Goal: Task Accomplishment & Management: Manage account settings

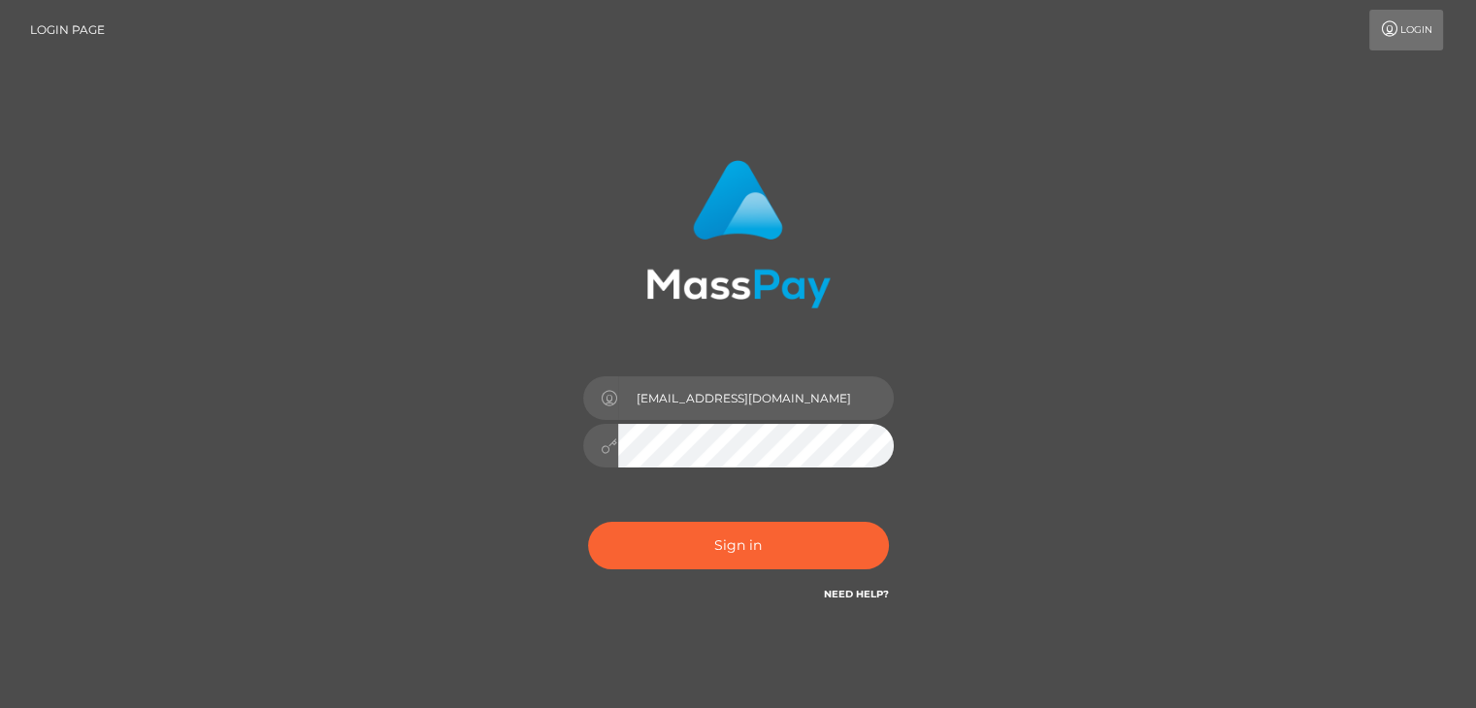
type input "jasminevetaba@gmail.com"
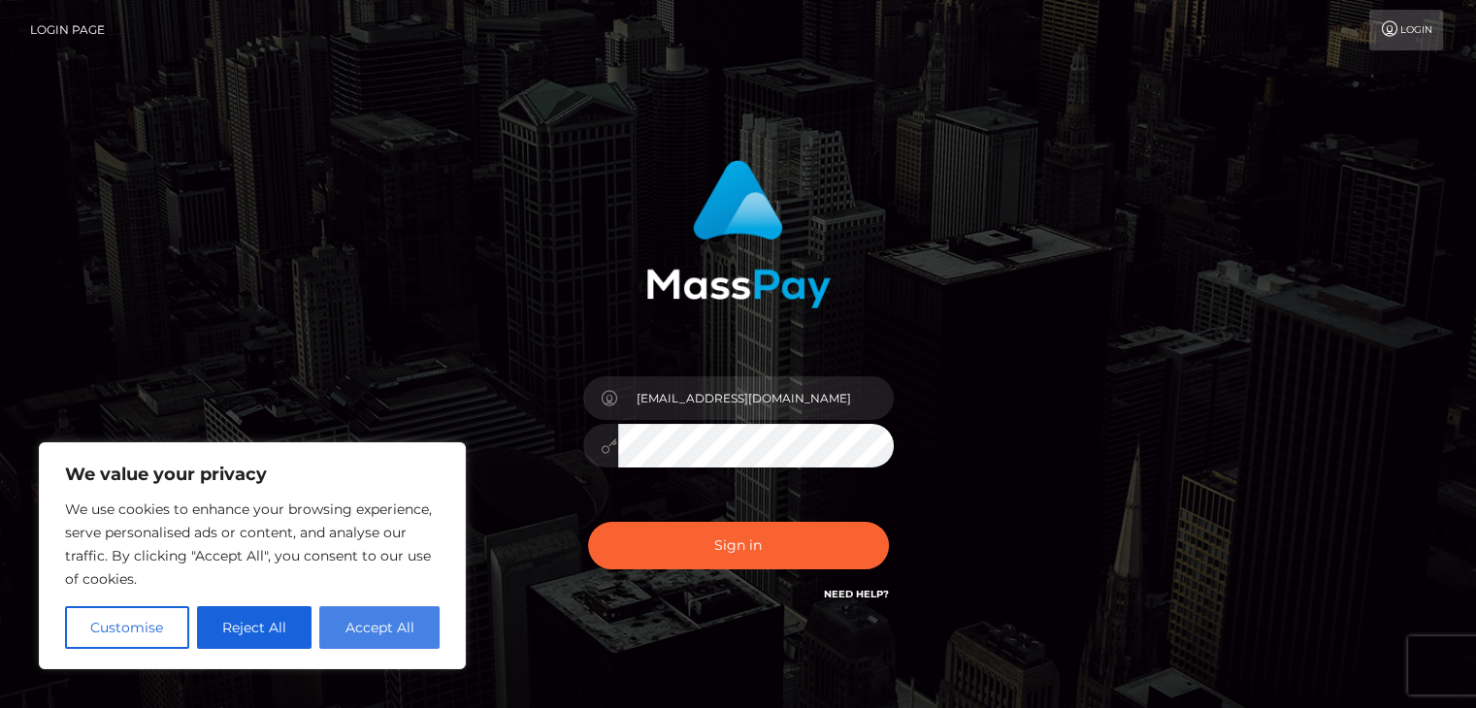
click at [364, 640] on button "Accept All" at bounding box center [379, 627] width 120 height 43
checkbox input "true"
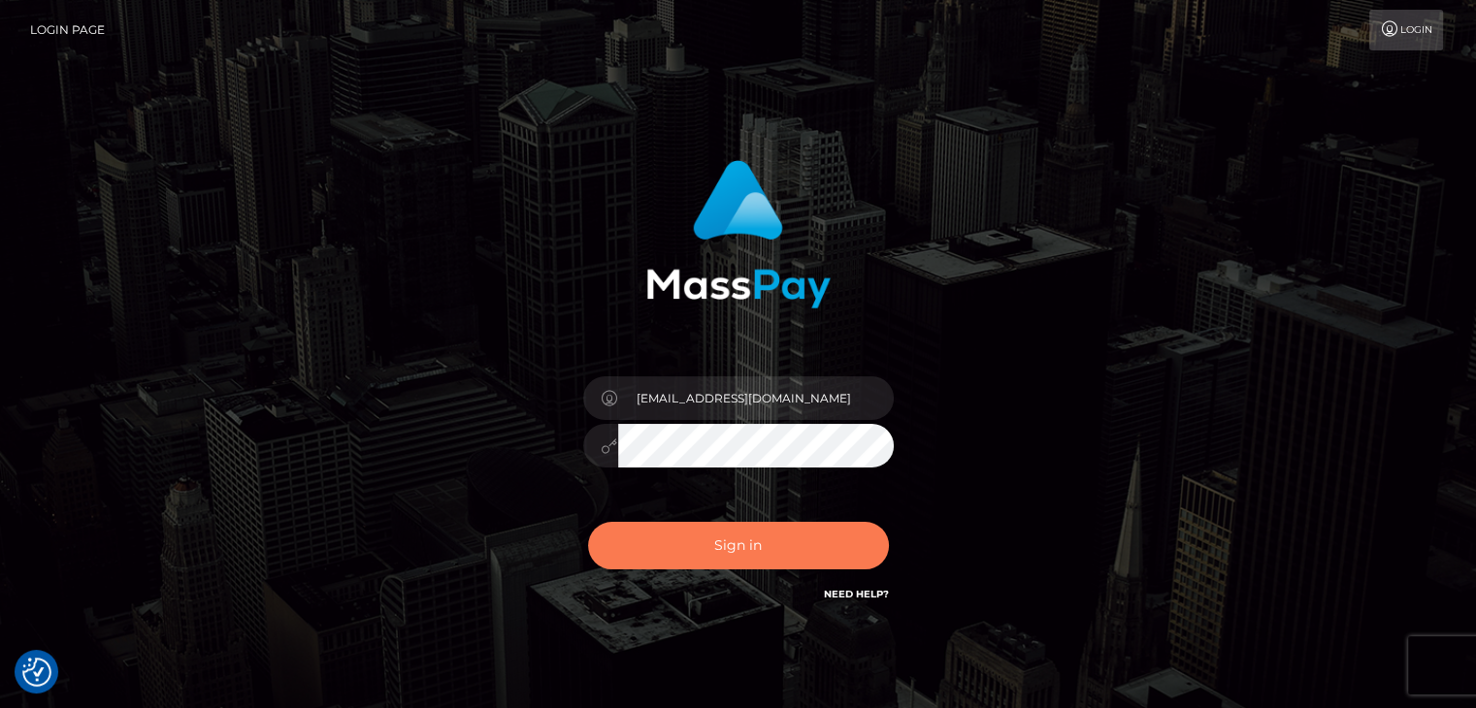
click at [710, 548] on button "Sign in" at bounding box center [738, 546] width 301 height 48
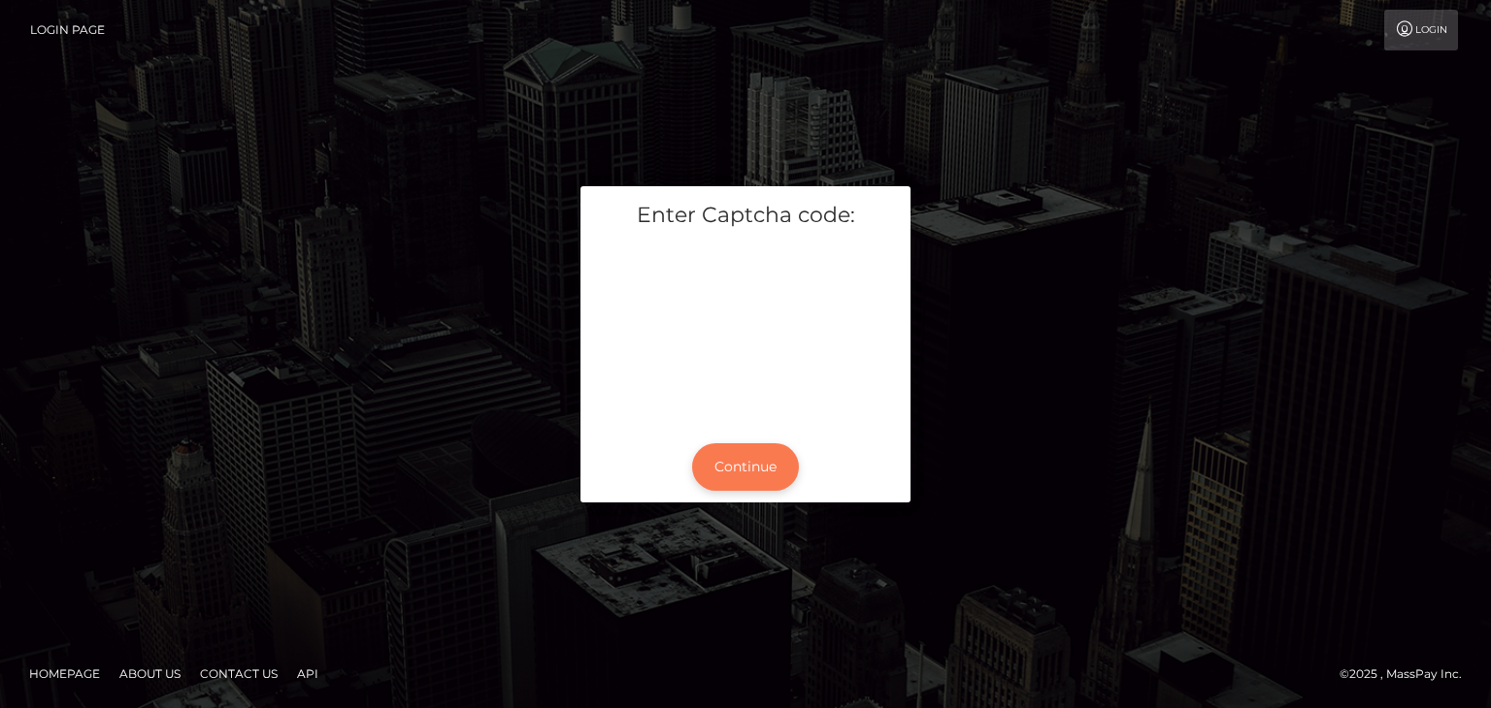
click at [760, 465] on button "Continue" at bounding box center [745, 467] width 107 height 48
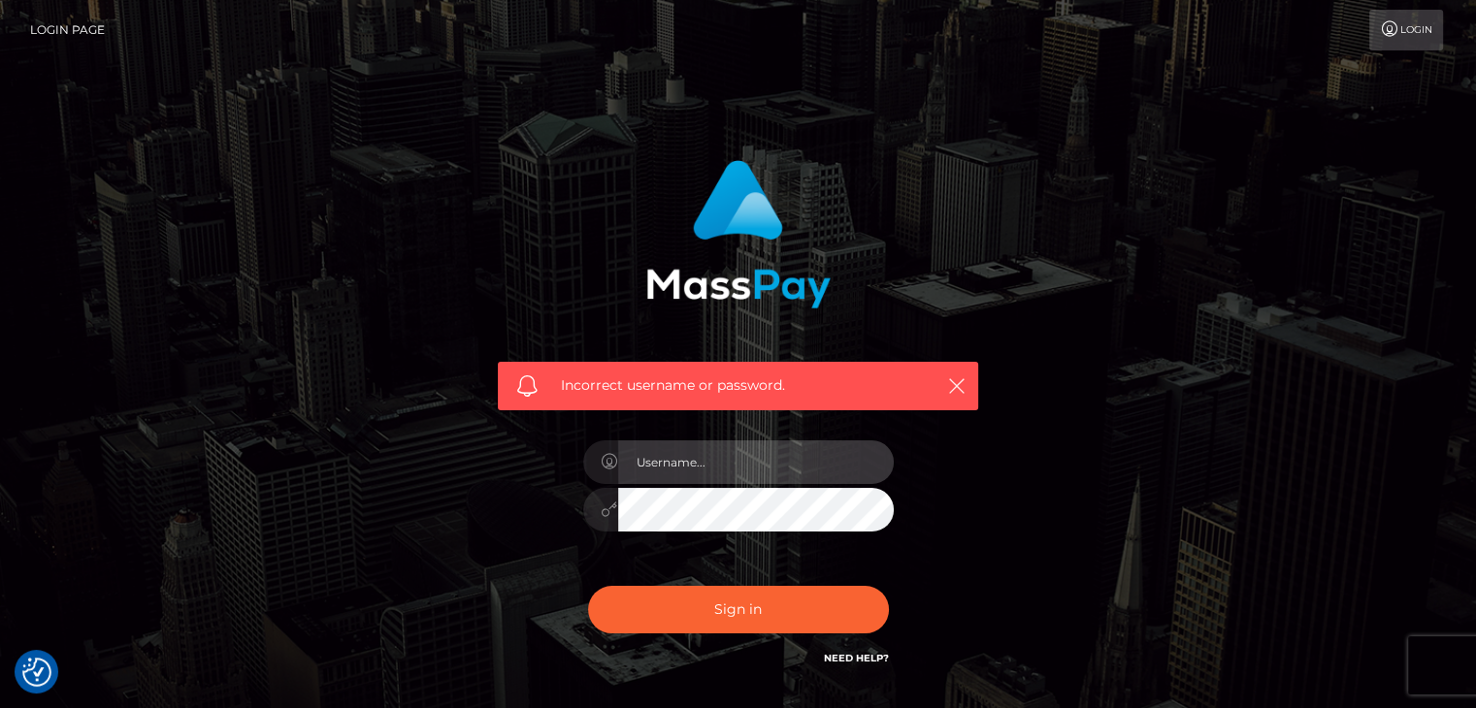
click at [742, 455] on input "text" at bounding box center [756, 463] width 276 height 44
type input "jasminevetaba@gmail.com"
click at [754, 634] on div "Sign in Need Help?" at bounding box center [739, 617] width 340 height 86
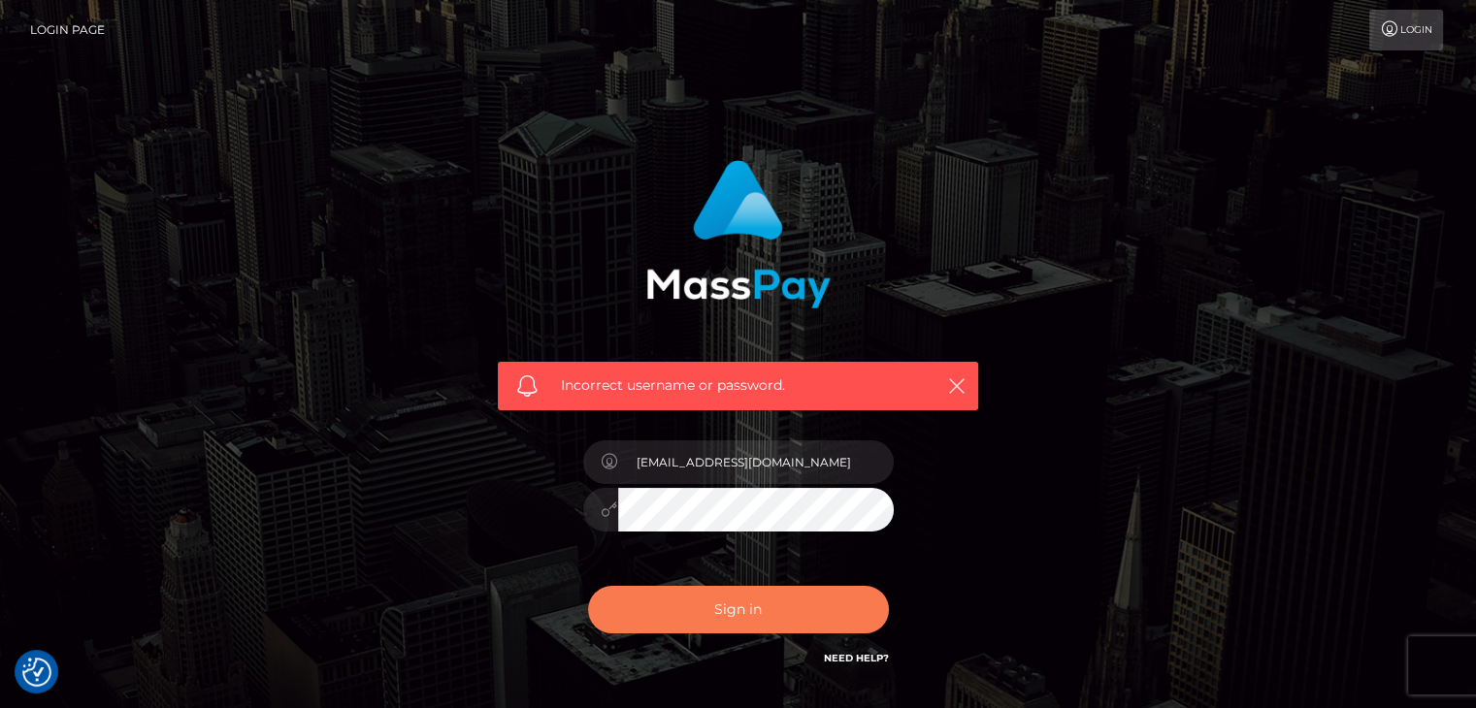
click at [755, 626] on button "Sign in" at bounding box center [738, 610] width 301 height 48
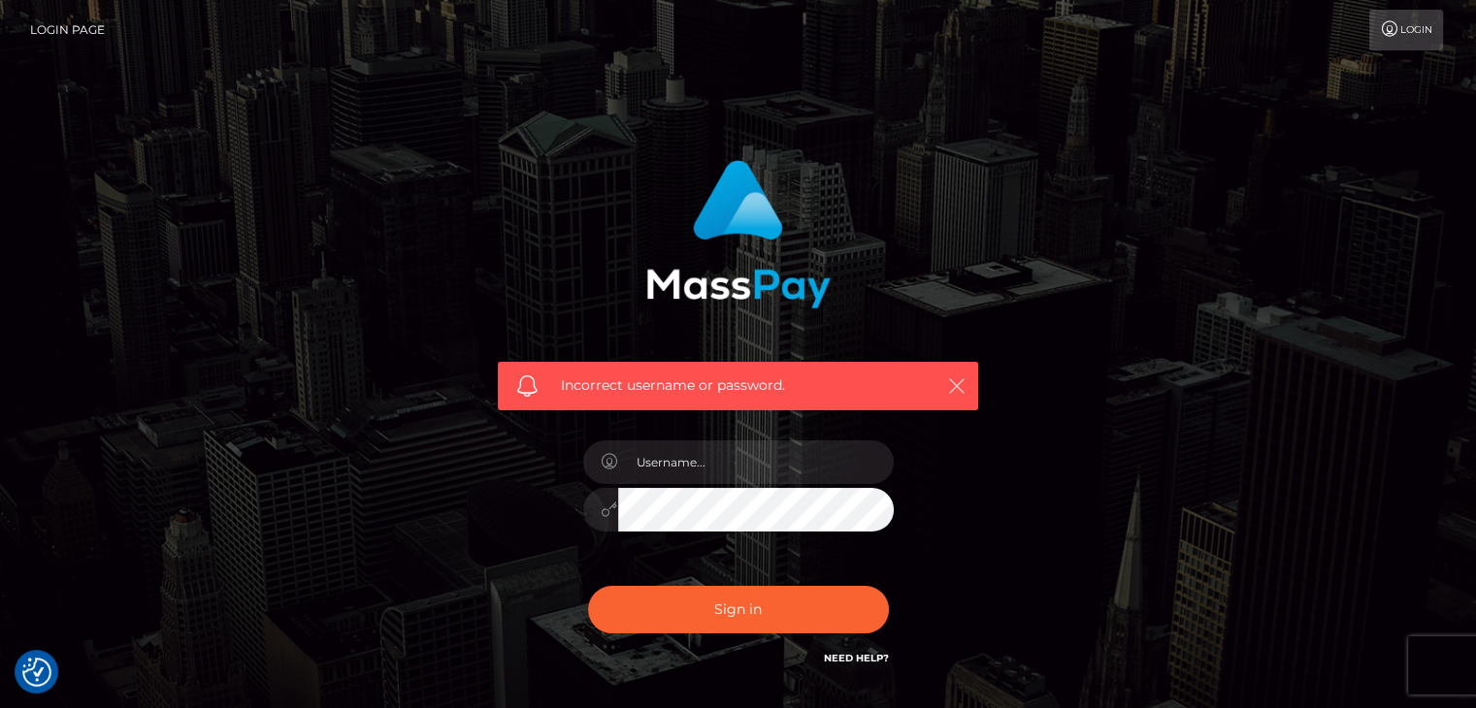
click at [958, 386] on icon "button" at bounding box center [956, 386] width 19 height 19
drag, startPoint x: 951, startPoint y: 387, endPoint x: 920, endPoint y: 397, distance: 32.5
click at [947, 390] on icon "button" at bounding box center [956, 386] width 19 height 19
click at [945, 384] on button "button" at bounding box center [956, 386] width 24 height 24
click at [956, 388] on icon "button" at bounding box center [956, 386] width 19 height 19
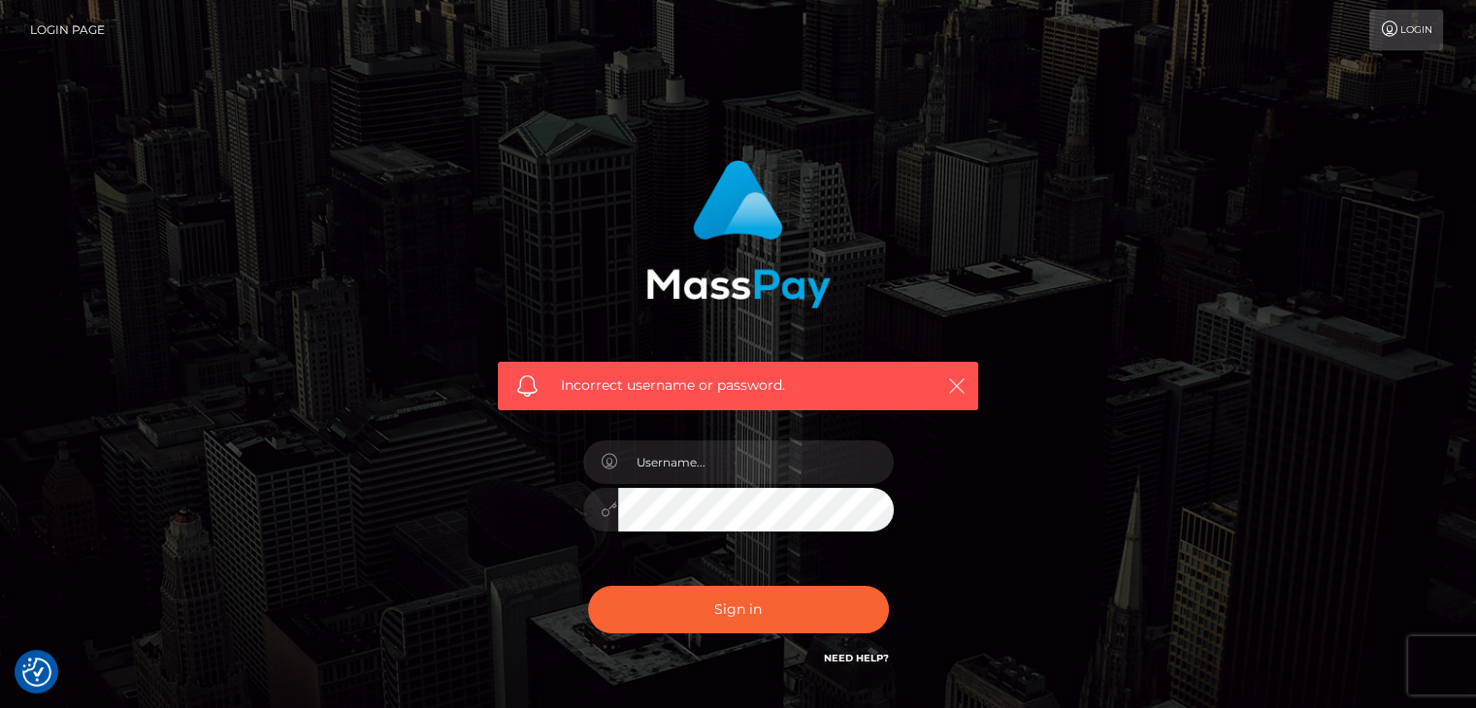
click at [956, 390] on icon "button" at bounding box center [956, 386] width 19 height 19
click at [859, 654] on link "Need Help?" at bounding box center [856, 658] width 65 height 13
